Goal: Navigation & Orientation: Find specific page/section

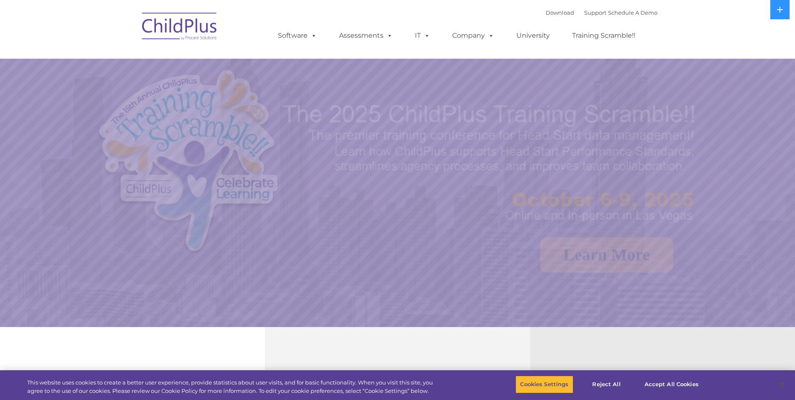
select select "MEDIUM"
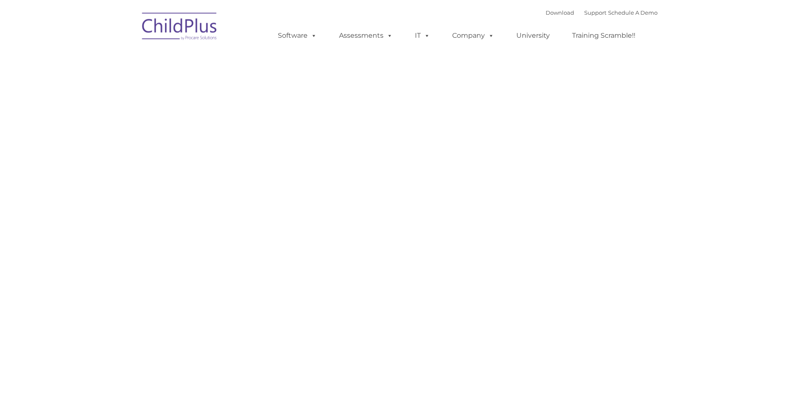
type input ""
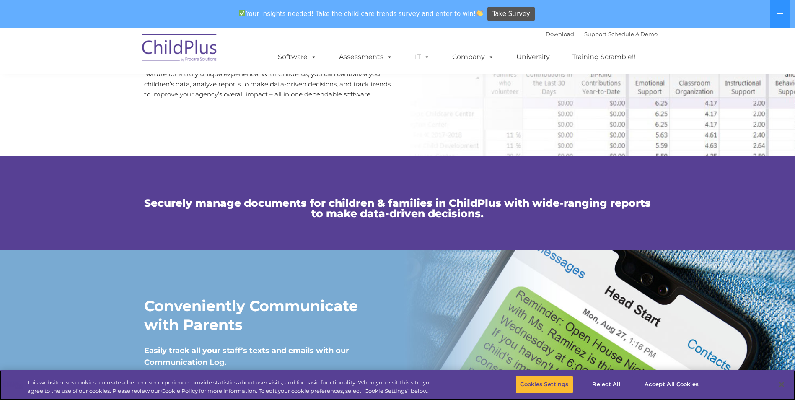
scroll to position [494, 0]
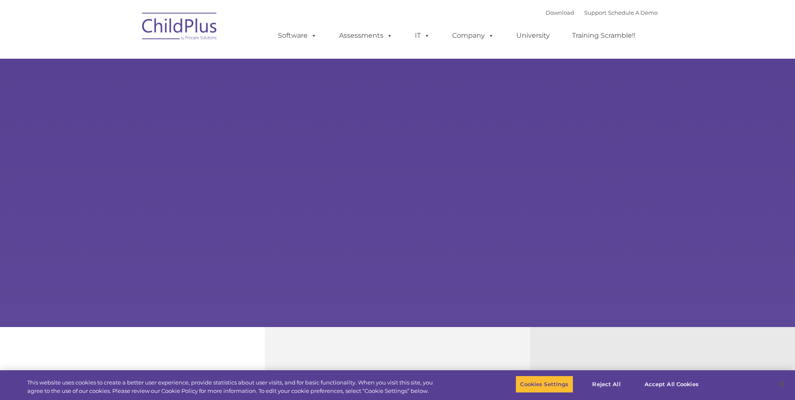
type input ""
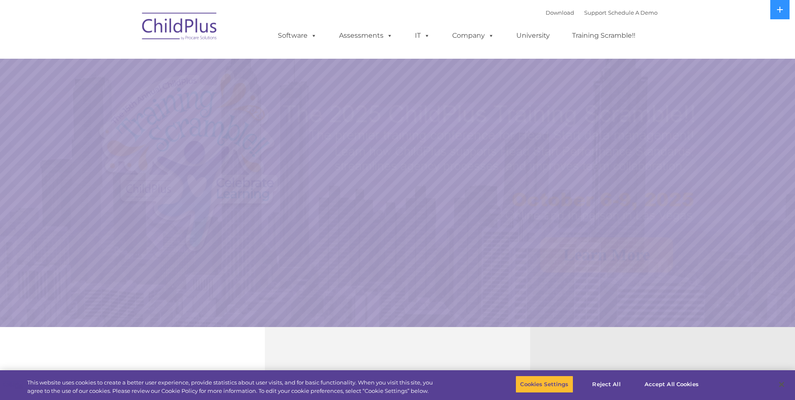
select select "MEDIUM"
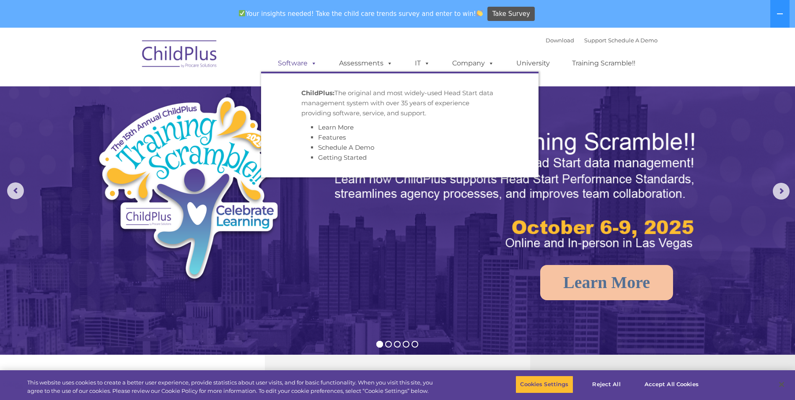
click at [303, 65] on link "Software" at bounding box center [298, 63] width 56 height 17
